Goal: Task Accomplishment & Management: Manage account settings

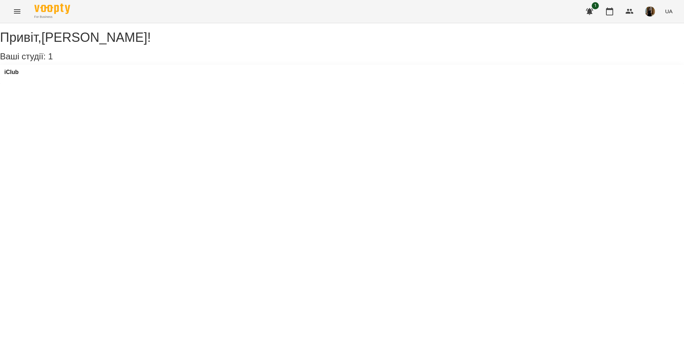
click at [18, 10] on icon "Menu" at bounding box center [17, 11] width 9 height 9
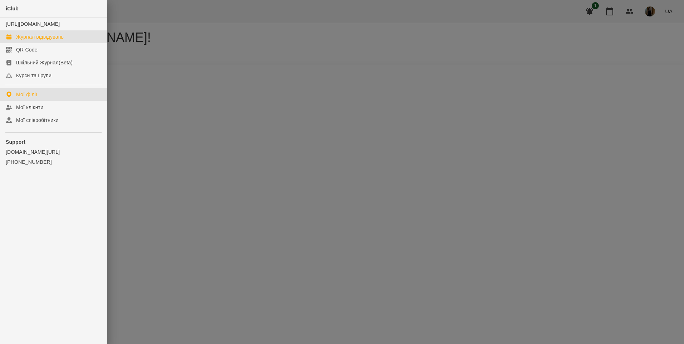
click at [58, 40] on div "Журнал відвідувань" at bounding box center [40, 36] width 48 height 7
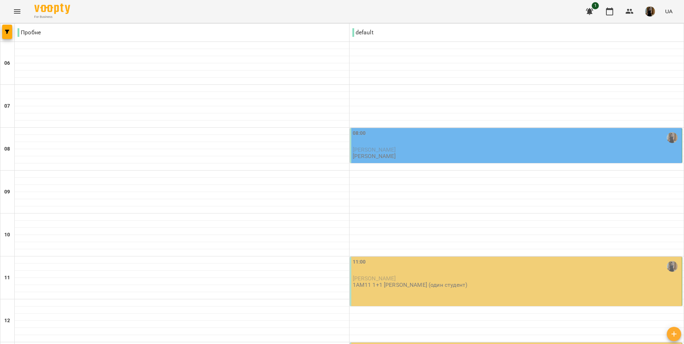
scroll to position [250, 0]
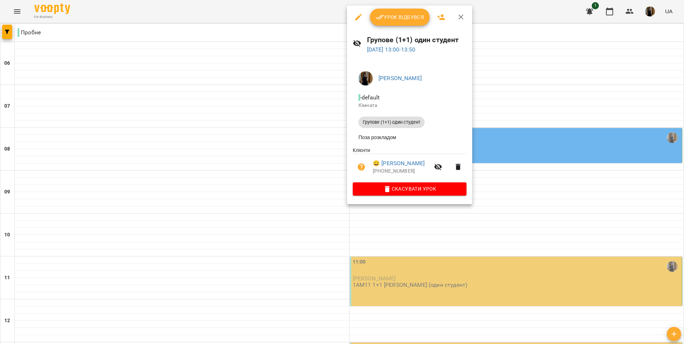
click at [426, 191] on span "Скасувати Урок" at bounding box center [409, 189] width 102 height 9
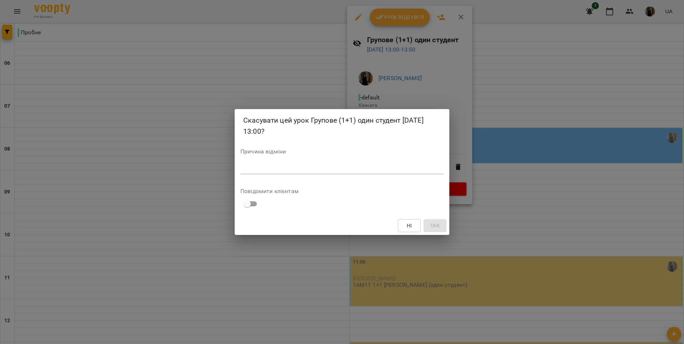
click at [315, 175] on div "Причина відміни *" at bounding box center [341, 163] width 203 height 29
click at [313, 167] on textarea at bounding box center [341, 168] width 203 height 7
type textarea "**********"
click at [437, 226] on span "Так" at bounding box center [434, 225] width 9 height 9
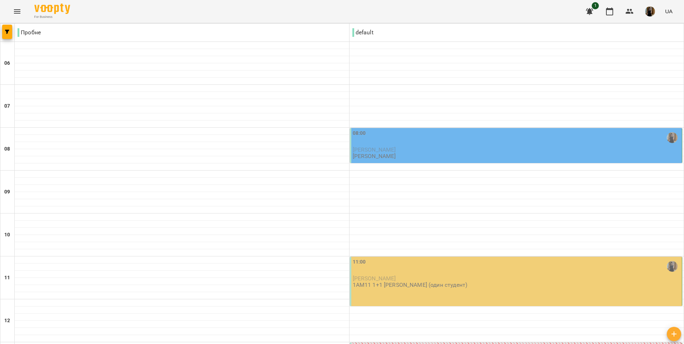
scroll to position [0, 0]
click at [484, 147] on p "[PERSON_NAME]" at bounding box center [517, 150] width 328 height 6
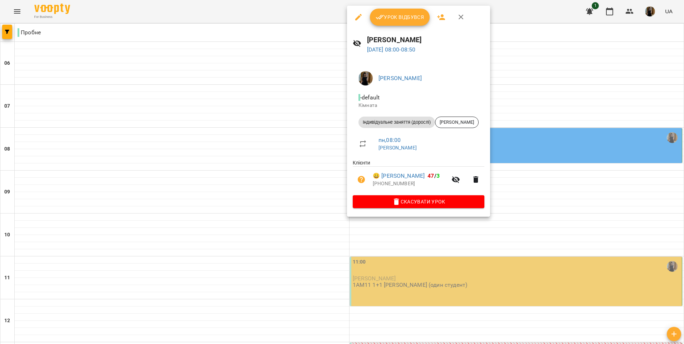
click at [581, 203] on div at bounding box center [342, 172] width 684 height 344
